Goal: Check status: Check status

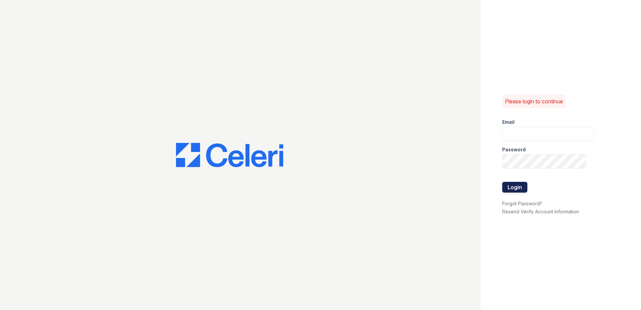
type input "[EMAIL_ADDRESS][DOMAIN_NAME]"
click at [515, 191] on button "Login" at bounding box center [514, 187] width 25 height 11
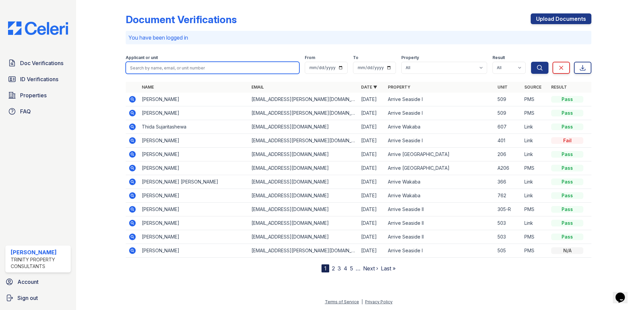
click at [147, 67] on input "search" at bounding box center [213, 68] width 174 height 12
type input "[PERSON_NAME]"
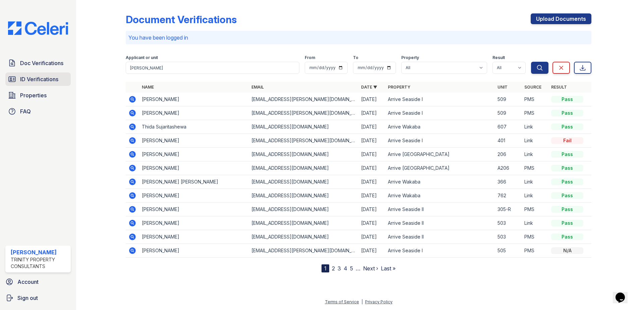
click at [34, 82] on span "ID Verifications" at bounding box center [39, 79] width 38 height 8
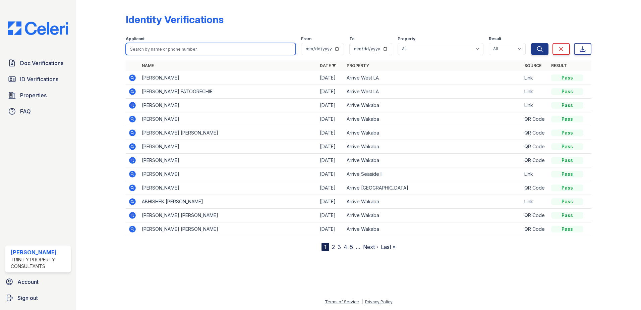
click at [179, 51] on input "search" at bounding box center [211, 49] width 170 height 12
type input "katherine lee"
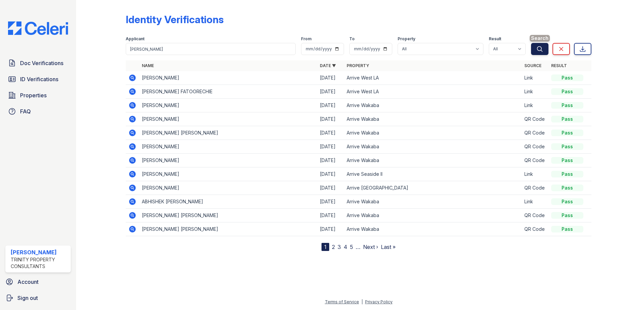
click at [537, 47] on icon "submit" at bounding box center [539, 49] width 7 height 7
